Goal: Communication & Community: Ask a question

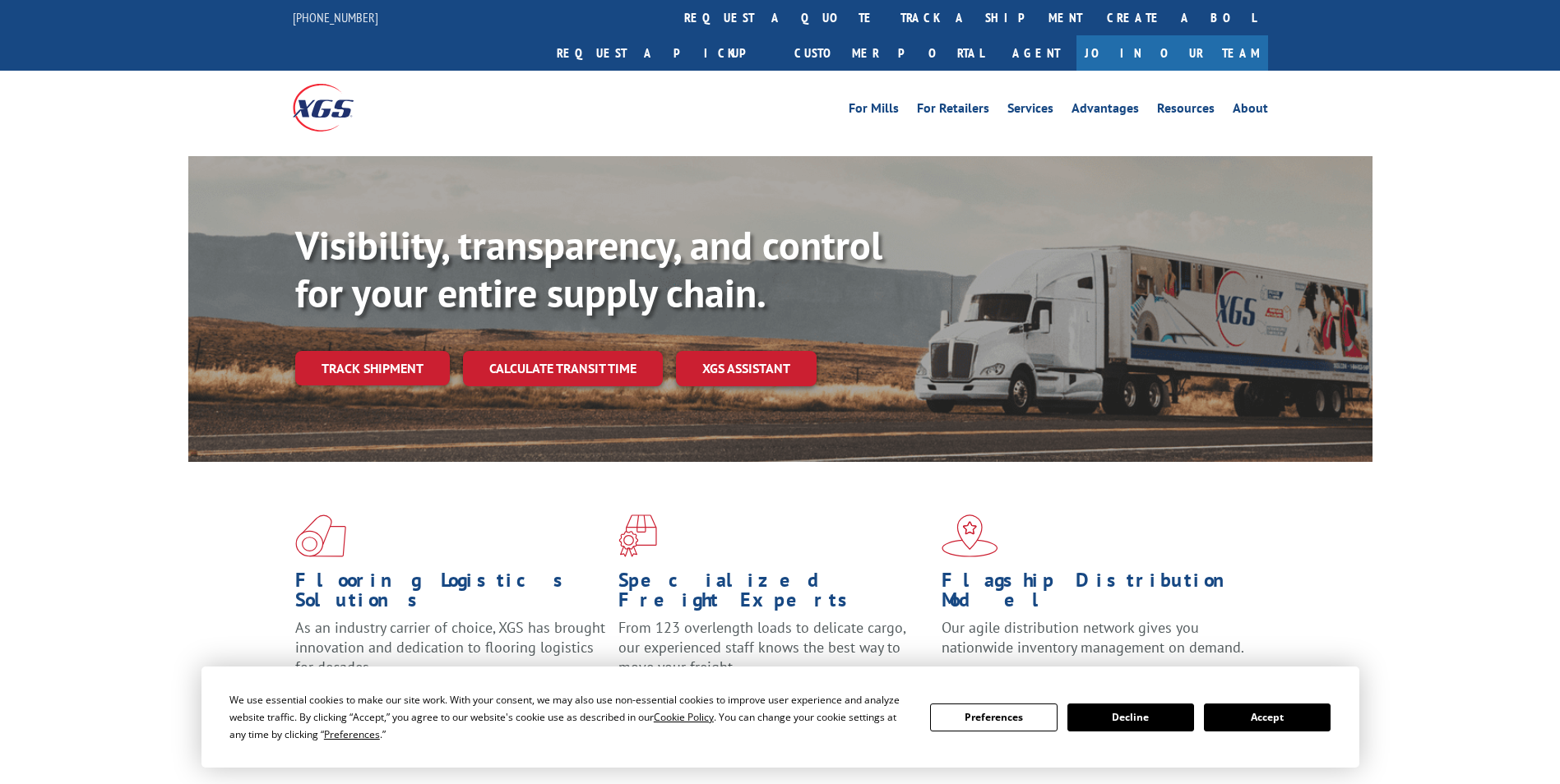
click at [401, 351] on link "Track shipment" at bounding box center [373, 368] width 155 height 35
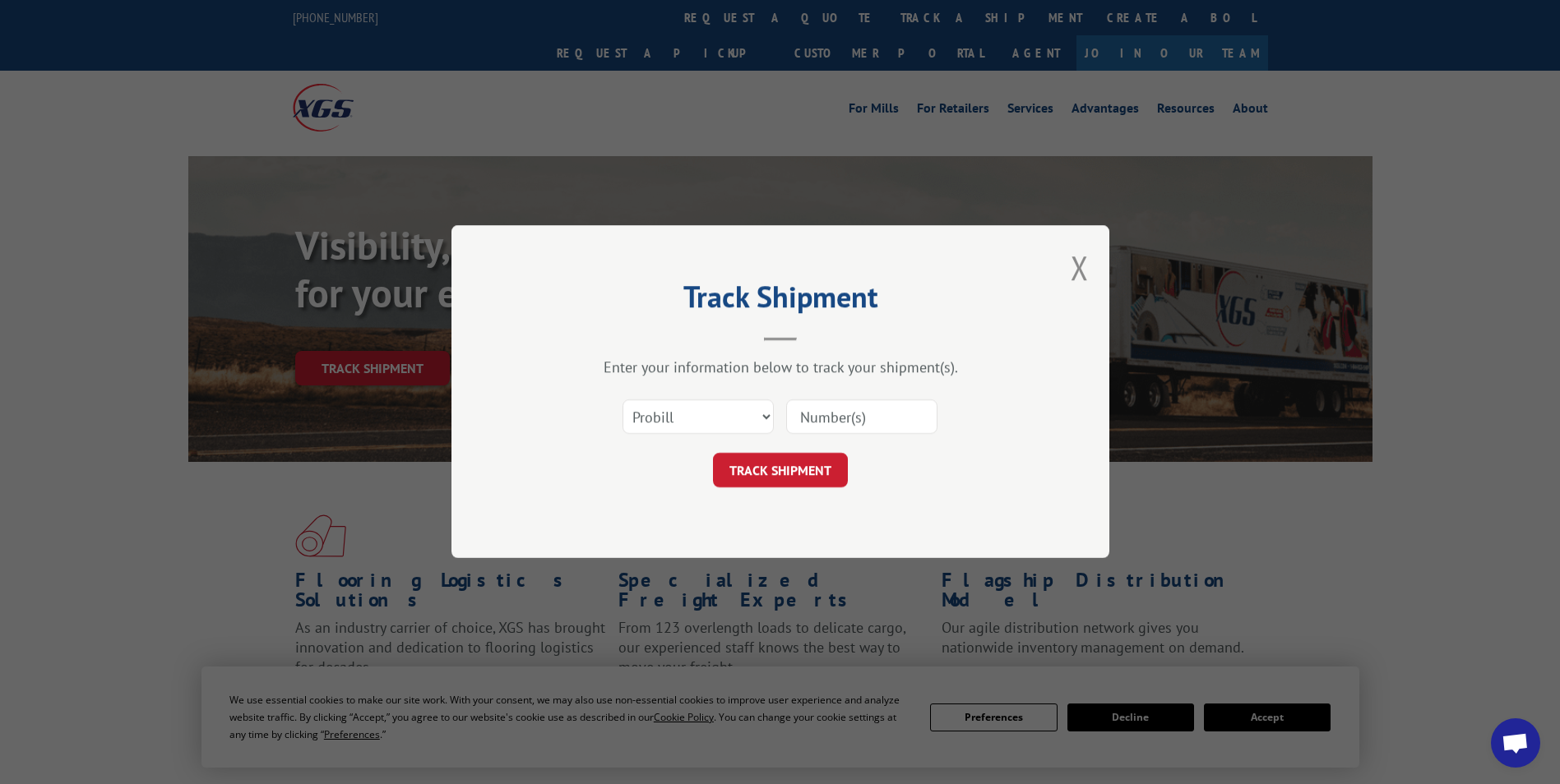
click at [860, 419] on input at bounding box center [861, 417] width 151 height 35
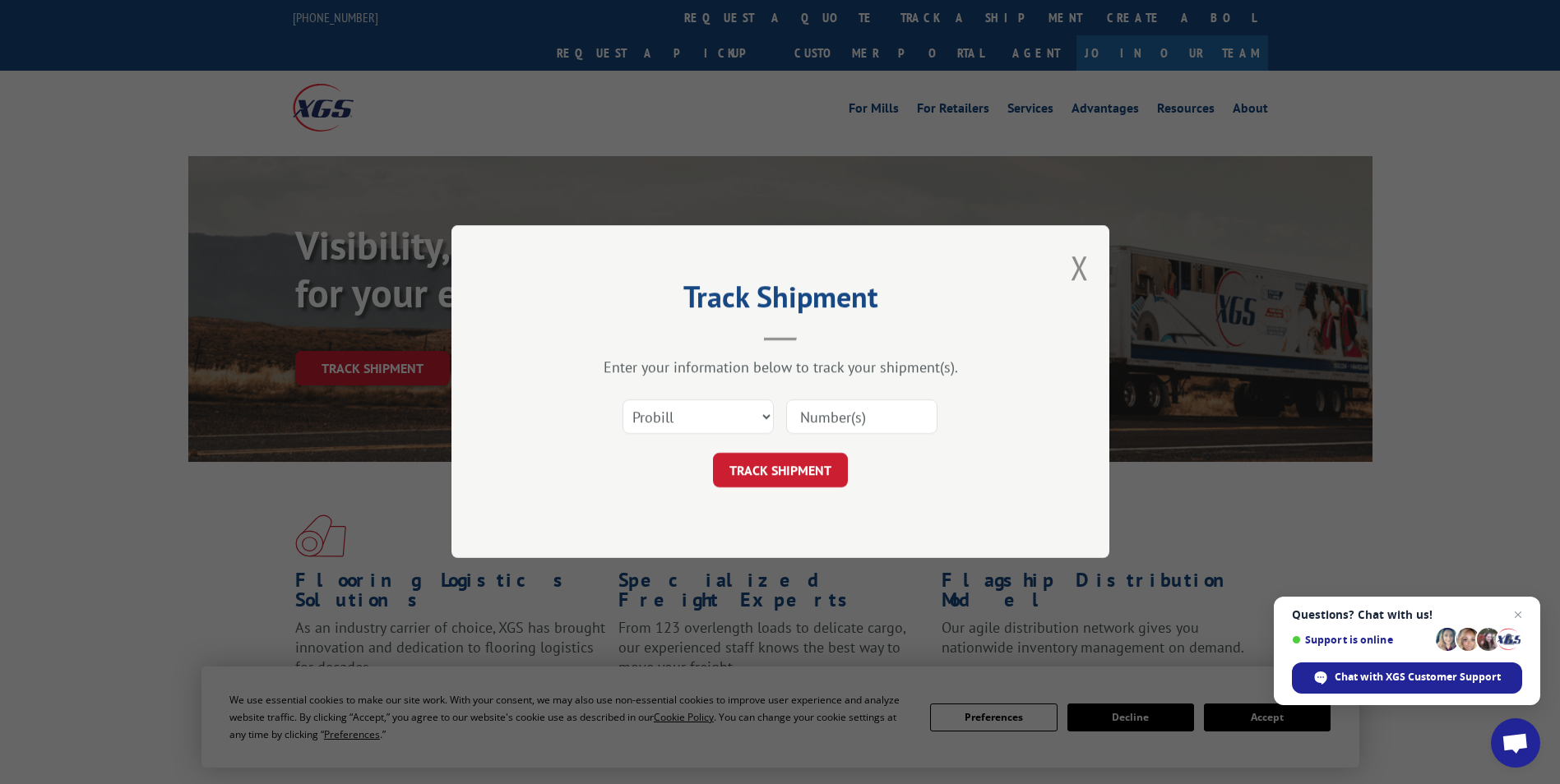
type input "17594537"
click at [750, 483] on button "TRACK SHIPMENT" at bounding box center [780, 471] width 135 height 35
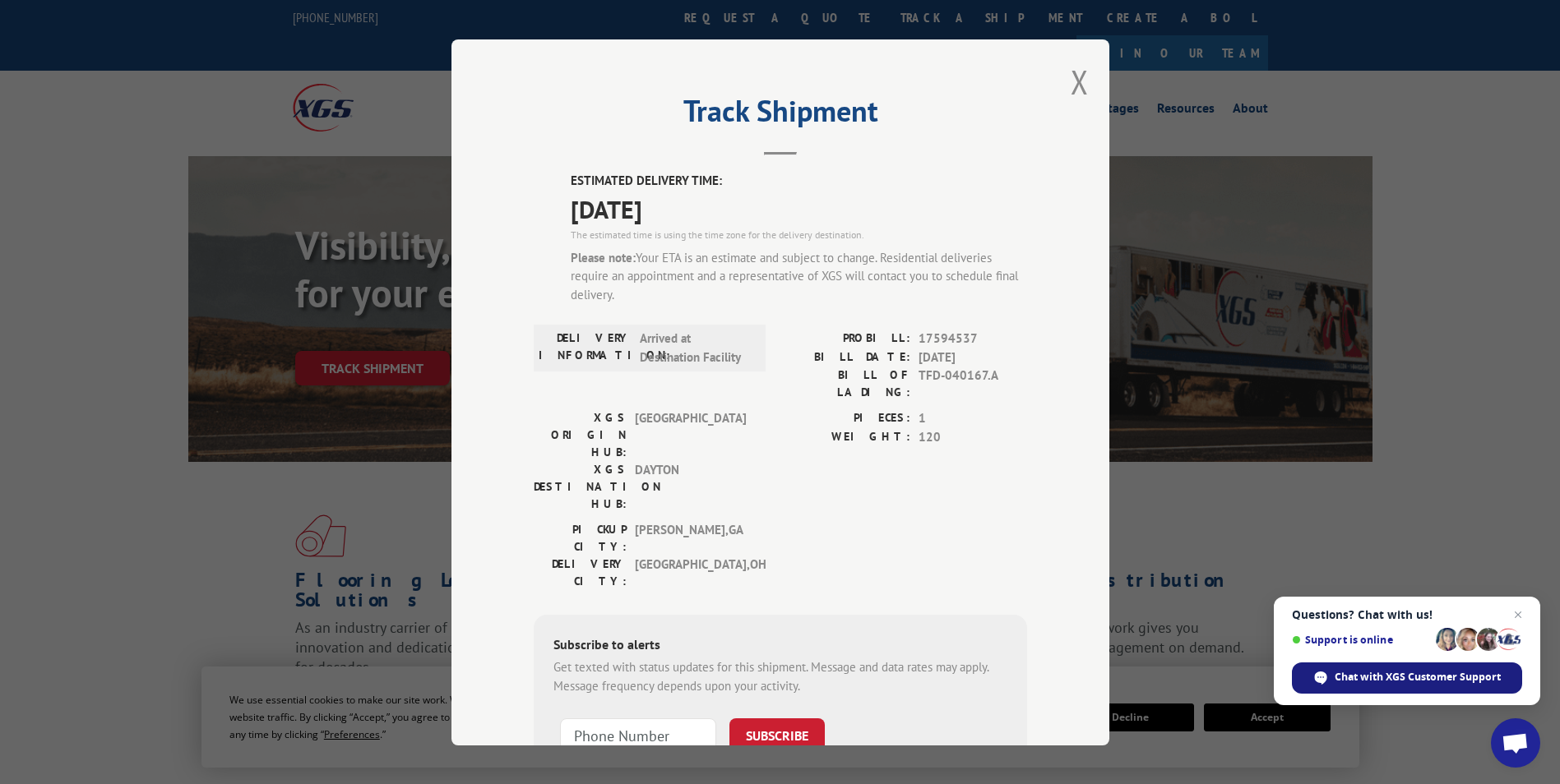
click at [1385, 672] on span "Chat with XGS Customer Support" at bounding box center [1417, 677] width 166 height 15
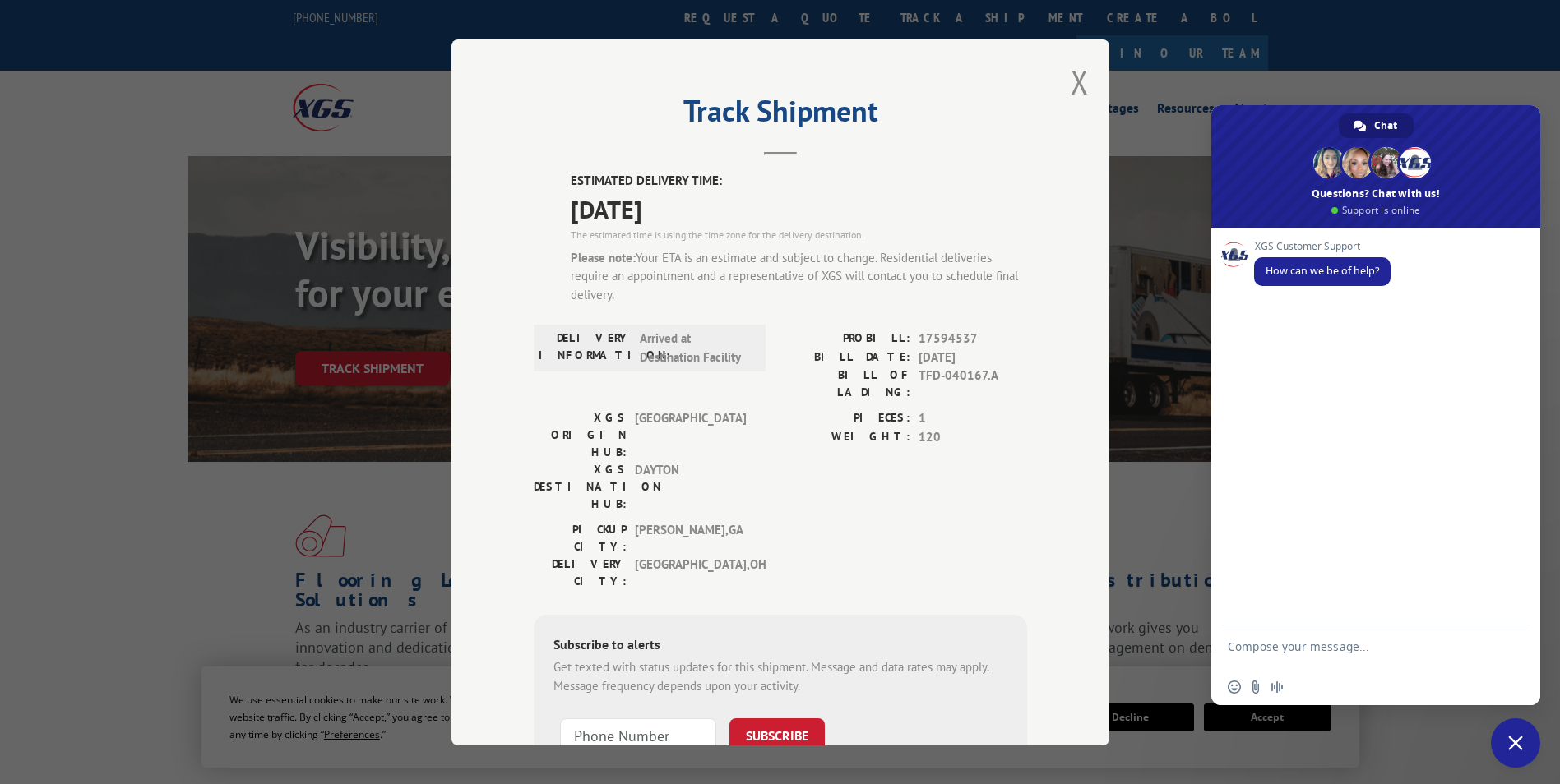
click at [1310, 645] on textarea "Compose your message..." at bounding box center [1358, 653] width 260 height 30
type textarea "P"
type textarea "Do you know if PROBILL # 17594537 is going to delivery to my home [DATE]?"
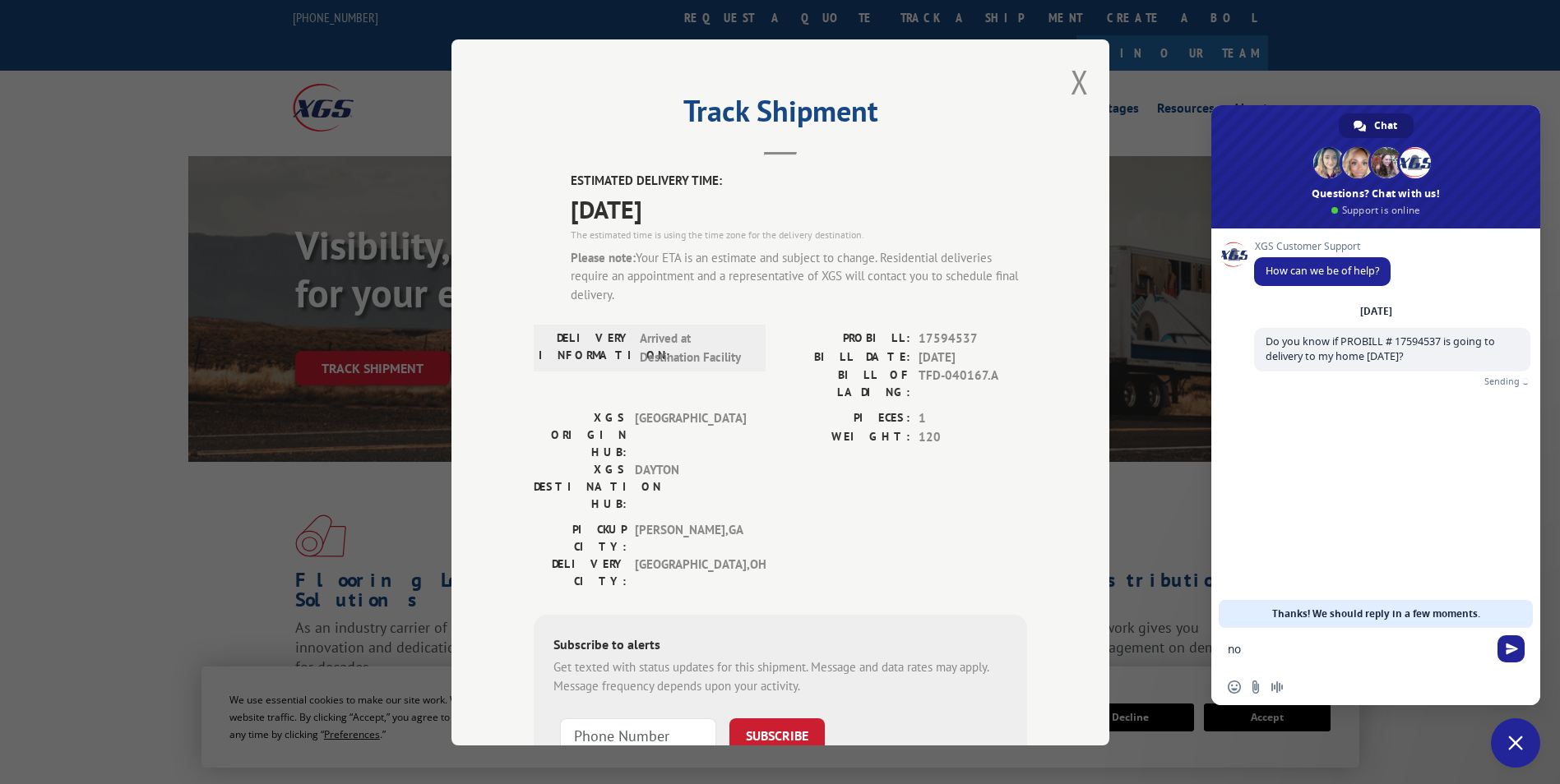
type textarea "n"
type textarea "No one has reached out to me regarding the delivery statu"
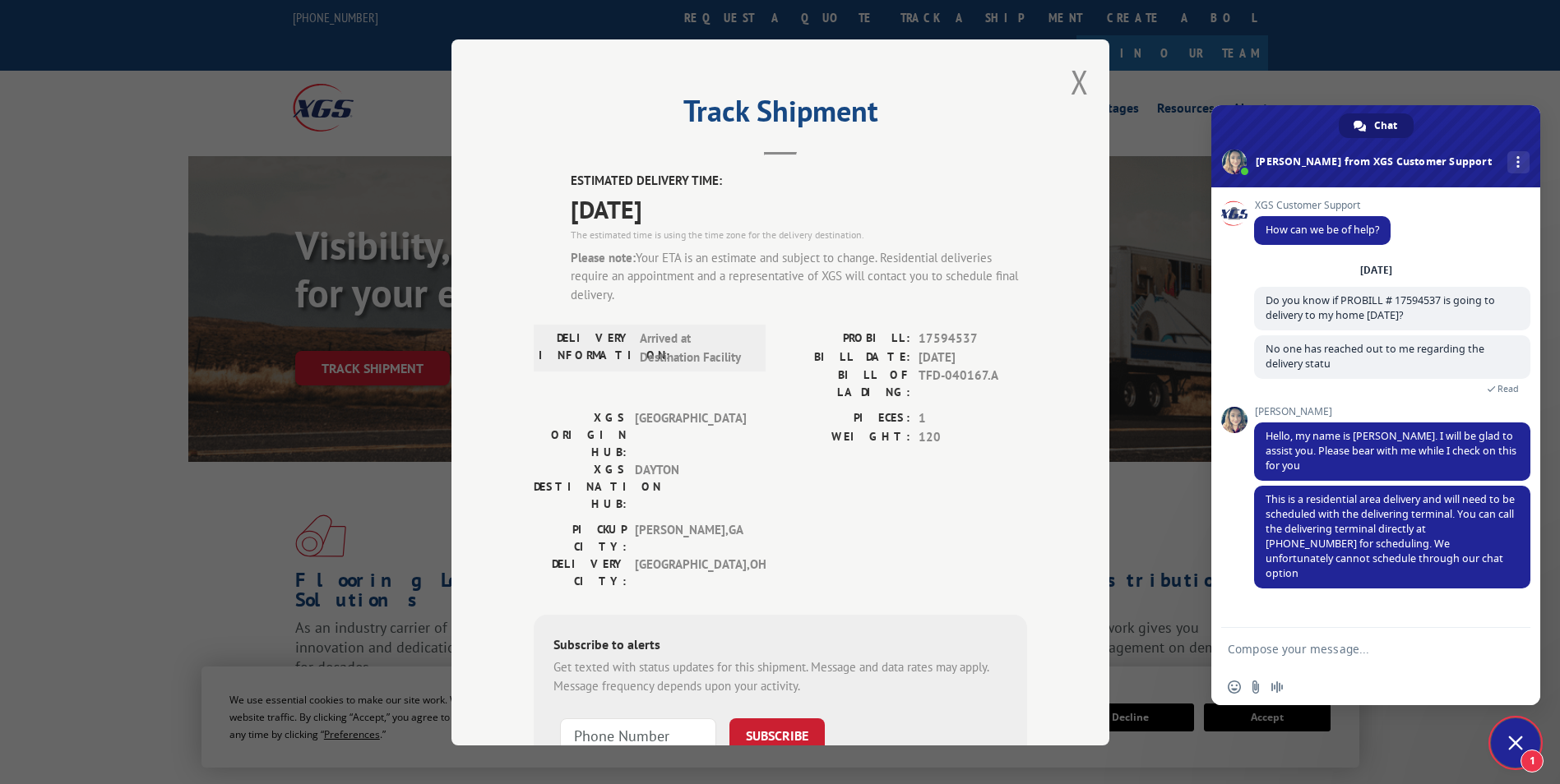
click at [1351, 635] on form at bounding box center [1358, 650] width 260 height 45
click at [1349, 658] on form at bounding box center [1358, 650] width 260 height 45
click at [1291, 648] on textarea "Compose your message..." at bounding box center [1358, 649] width 260 height 15
type textarea "[PERSON_NAME] thank you for all your help."
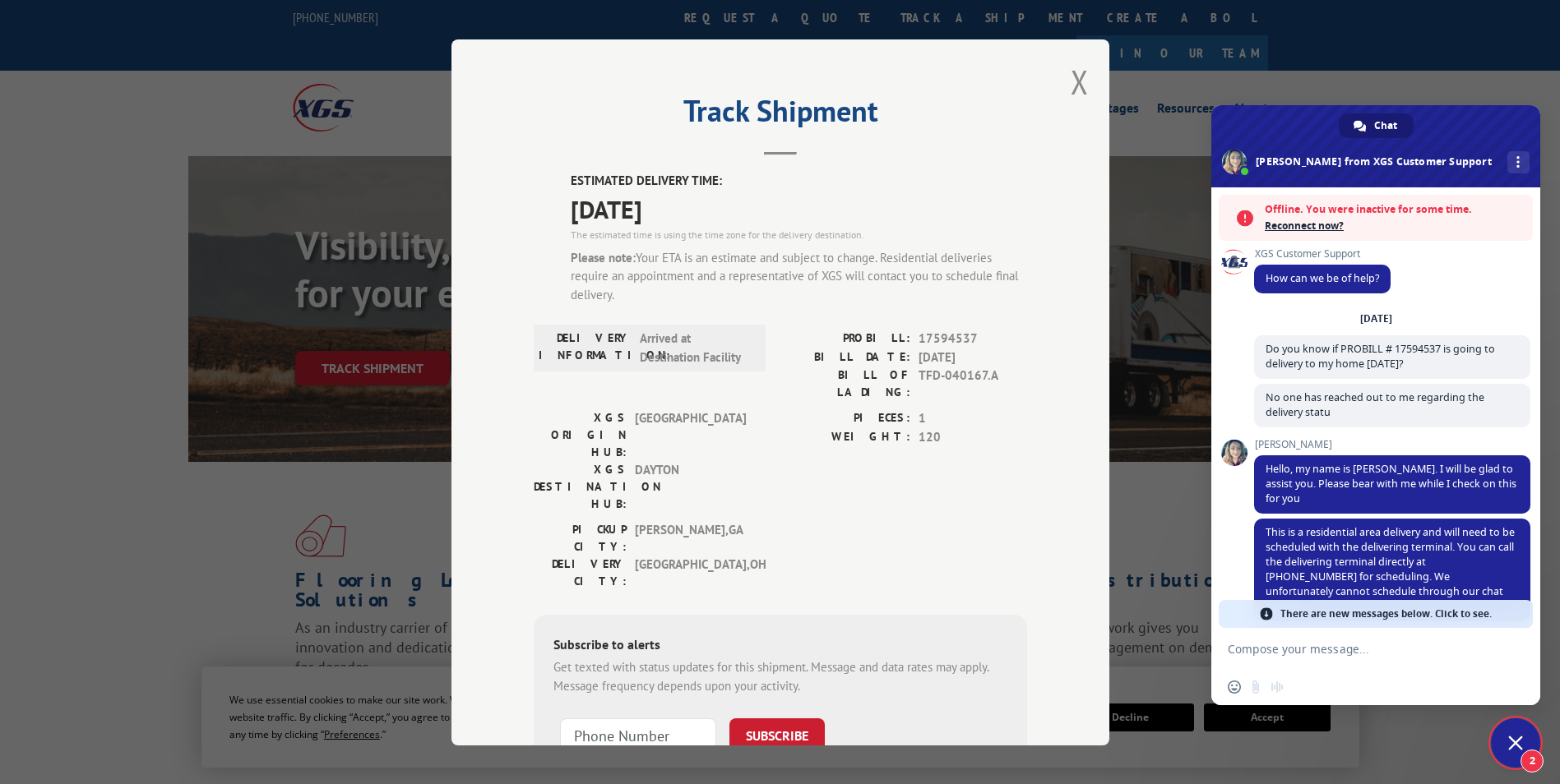
scroll to position [76, 0]
